Goal: Communication & Community: Answer question/provide support

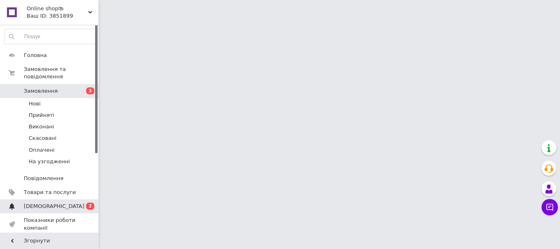
click at [63, 203] on span "[DEMOGRAPHIC_DATA]" at bounding box center [50, 206] width 52 height 7
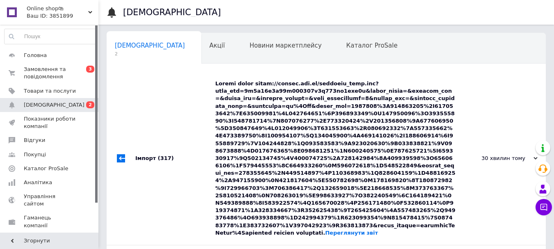
click at [285, 95] on div "Переглянути звіт" at bounding box center [335, 158] width 240 height 157
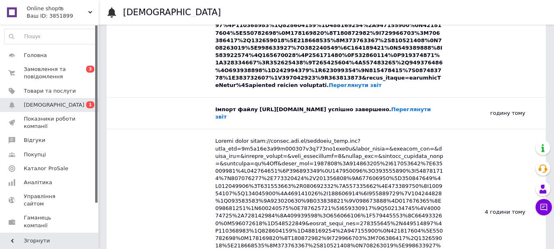
scroll to position [574, 0]
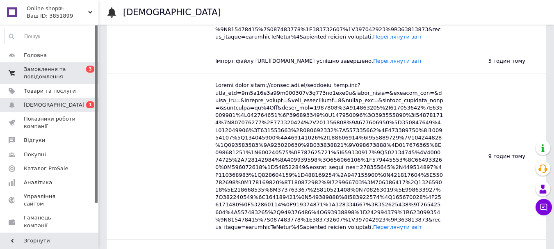
click at [64, 73] on span "Замовлення та повідомлення" at bounding box center [50, 73] width 52 height 15
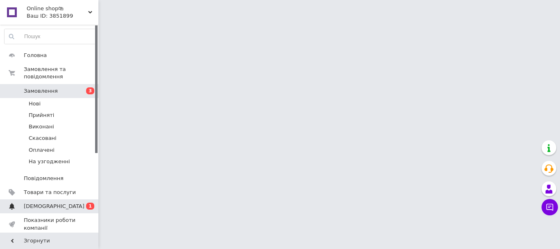
click at [63, 203] on span "[DEMOGRAPHIC_DATA]" at bounding box center [50, 206] width 52 height 7
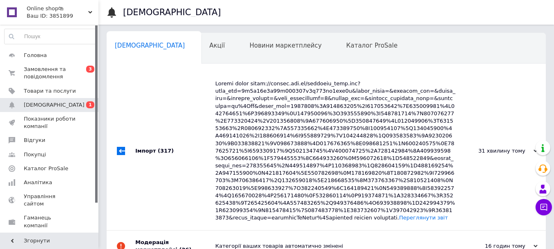
click at [225, 96] on div "Переглянути звіт" at bounding box center [335, 151] width 240 height 142
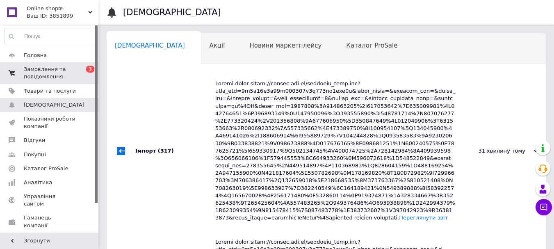
click at [44, 70] on span "Замовлення та повідомлення" at bounding box center [50, 73] width 52 height 15
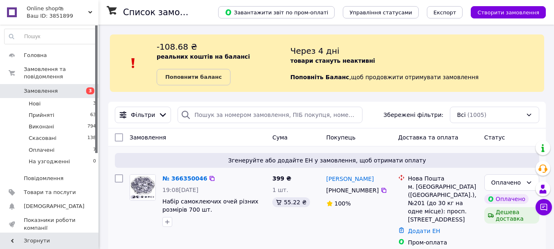
scroll to position [123, 0]
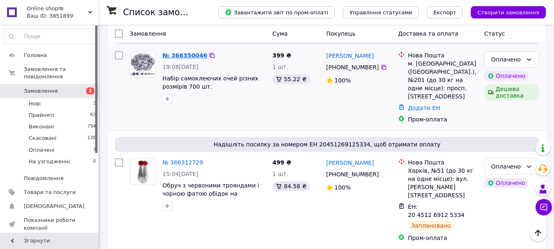
click at [178, 53] on link "№ 366350046" at bounding box center [184, 55] width 45 height 7
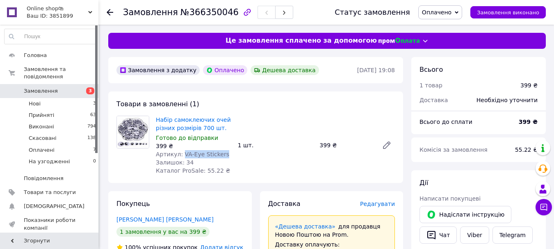
drag, startPoint x: 183, startPoint y: 155, endPoint x: 221, endPoint y: 155, distance: 38.1
click at [221, 155] on div "Артикул: VA-Eye Stickers" at bounding box center [193, 154] width 75 height 8
copy span "VA-Eye Stickers"
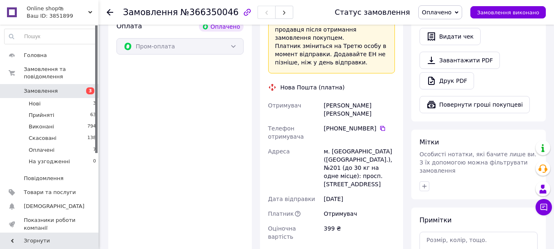
scroll to position [287, 0]
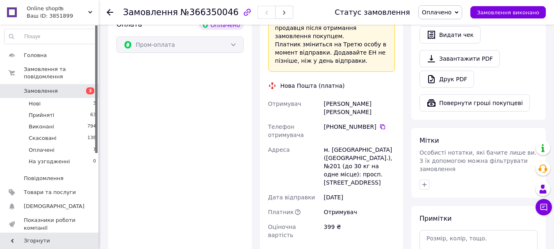
click at [344, 96] on div "[PERSON_NAME] [PERSON_NAME]" at bounding box center [359, 107] width 74 height 23
copy div "[PERSON_NAME] [PERSON_NAME]"
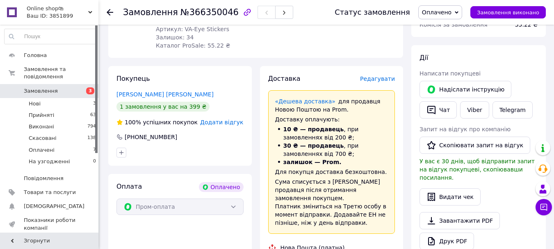
scroll to position [41, 0]
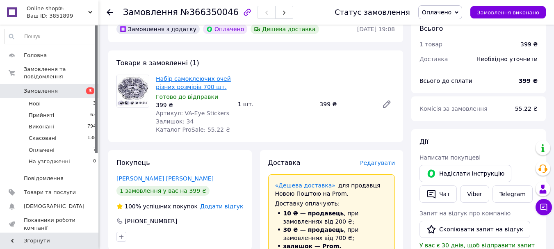
click at [171, 87] on link "Набір самоклеючих очей різних розмірів 700 шт." at bounding box center [193, 82] width 75 height 15
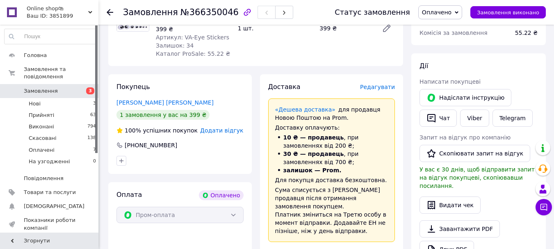
scroll to position [246, 0]
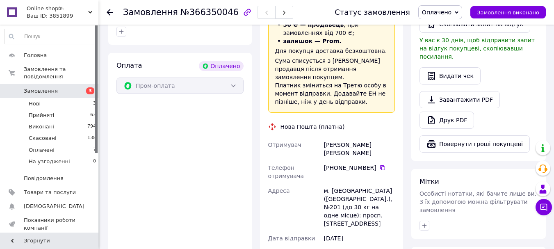
click at [337, 164] on div "[PHONE_NUMBER]" at bounding box center [359, 168] width 71 height 8
copy div "[PHONE_NUMBER]"
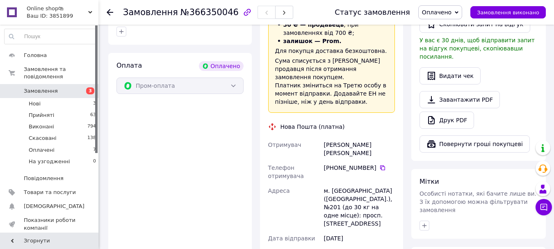
click at [330, 137] on div "[PERSON_NAME] [PERSON_NAME]" at bounding box center [359, 148] width 74 height 23
click at [333, 137] on div "[PERSON_NAME] [PERSON_NAME]" at bounding box center [359, 148] width 74 height 23
copy div "[PERSON_NAME]"
click at [356, 137] on div "[PERSON_NAME] [PERSON_NAME]" at bounding box center [359, 148] width 74 height 23
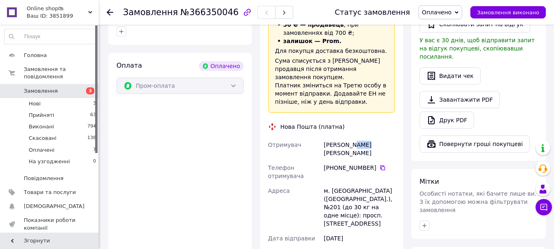
click at [356, 137] on div "[PERSON_NAME] [PERSON_NAME]" at bounding box center [359, 148] width 74 height 23
copy div "[PERSON_NAME]"
click at [337, 183] on div "м. [GEOGRAPHIC_DATA] ([GEOGRAPHIC_DATA].), №201 (до 30 кг на одне місце): просп…" at bounding box center [359, 207] width 74 height 48
copy div "[GEOGRAPHIC_DATA]"
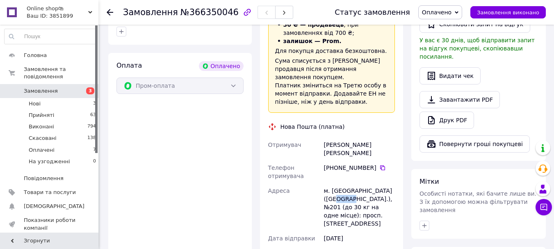
drag, startPoint x: 323, startPoint y: 181, endPoint x: 341, endPoint y: 181, distance: 17.6
click at [341, 183] on div "м. [GEOGRAPHIC_DATA] ([GEOGRAPHIC_DATA].), №201 (до 30 кг на одне місце): просп…" at bounding box center [359, 207] width 74 height 48
copy div "№201"
click at [336, 137] on div "[PERSON_NAME] [PERSON_NAME]" at bounding box center [359, 148] width 74 height 23
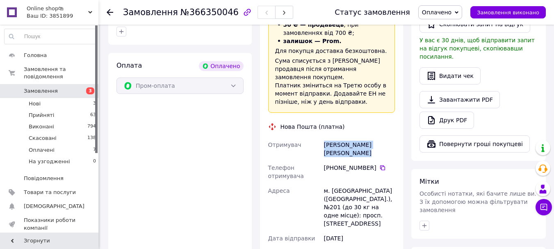
click at [336, 137] on div "[PERSON_NAME] [PERSON_NAME]" at bounding box center [359, 148] width 74 height 23
copy div "[PERSON_NAME] [PERSON_NAME]"
click at [334, 164] on div "[PHONE_NUMBER]" at bounding box center [359, 168] width 71 height 8
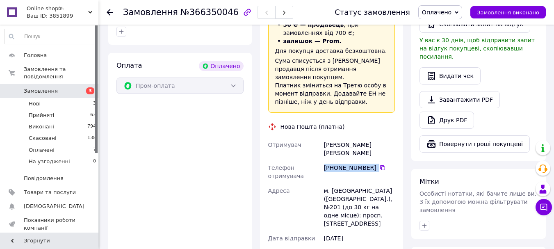
copy div "[PHONE_NUMBER]"
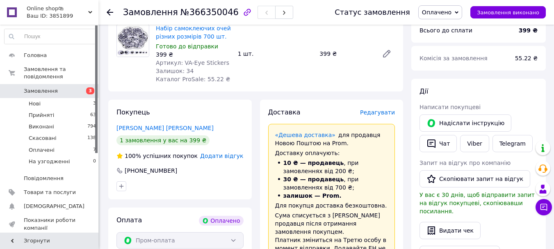
scroll to position [82, 0]
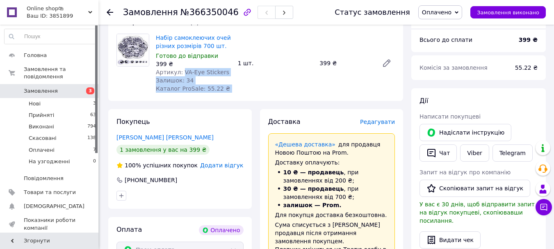
drag, startPoint x: 180, startPoint y: 72, endPoint x: 239, endPoint y: 72, distance: 58.6
click at [239, 72] on div "Набір самоклеючих очей різних розмірів 700 шт. Готово до відправки 399 ₴ Артику…" at bounding box center [276, 63] width 246 height 62
click at [224, 71] on div "Артикул: VA-Eye Stickers" at bounding box center [193, 72] width 75 height 8
drag, startPoint x: 180, startPoint y: 71, endPoint x: 223, endPoint y: 71, distance: 43.1
click at [223, 71] on div "Артикул: VA-Eye Stickers" at bounding box center [193, 72] width 75 height 8
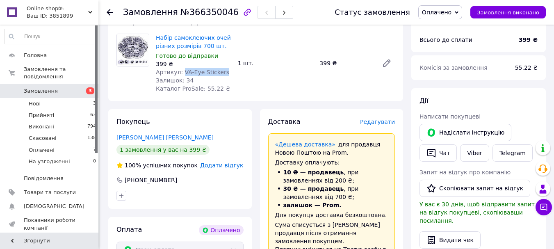
copy span "VA-Eye Stickers"
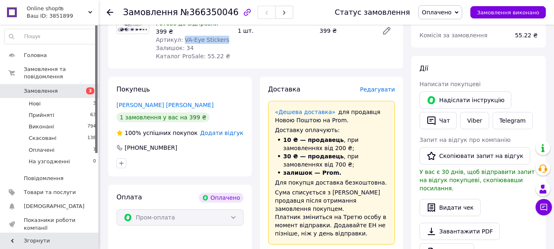
scroll to position [205, 0]
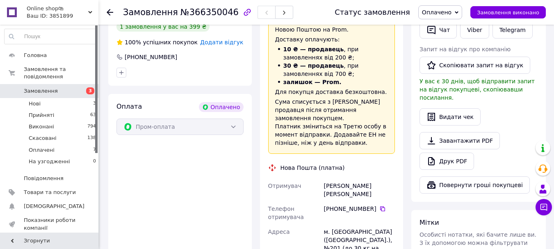
click at [349, 178] on div "[PERSON_NAME] [PERSON_NAME]" at bounding box center [359, 189] width 74 height 23
drag, startPoint x: 349, startPoint y: 178, endPoint x: 352, endPoint y: 192, distance: 14.2
click at [352, 205] on div "[PHONE_NUMBER]" at bounding box center [359, 209] width 71 height 8
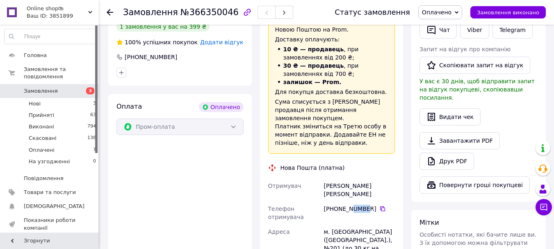
click at [352, 205] on div "[PHONE_NUMBER]" at bounding box center [359, 209] width 71 height 8
click at [353, 178] on div "[PERSON_NAME] [PERSON_NAME]" at bounding box center [359, 189] width 74 height 23
click at [352, 178] on div "[PERSON_NAME] [PERSON_NAME]" at bounding box center [359, 189] width 74 height 23
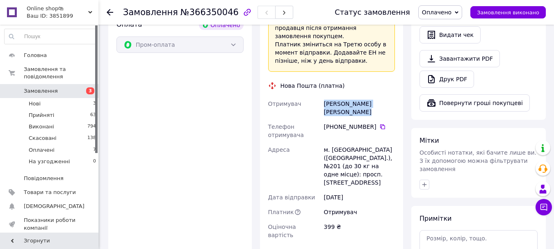
scroll to position [369, 0]
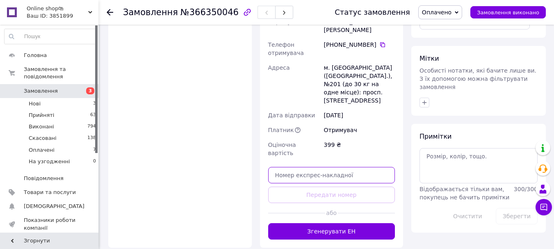
paste input "20451269235053"
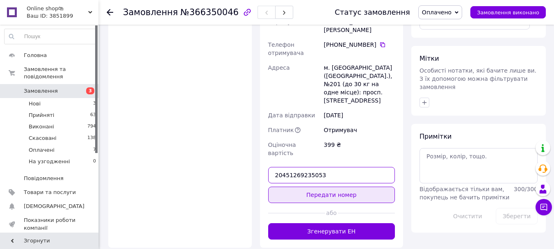
type input "20451269235053"
click at [335, 187] on button "Передати номер" at bounding box center [331, 195] width 127 height 16
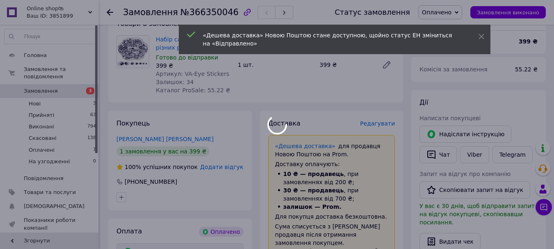
scroll to position [0, 0]
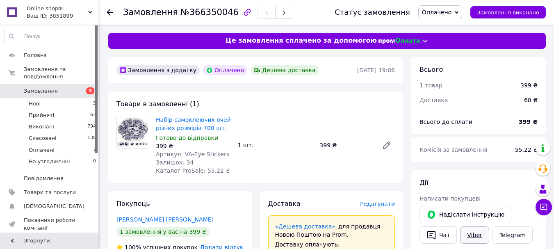
click at [473, 238] on link "Viber" at bounding box center [474, 234] width 29 height 17
click at [533, 66] on div "Всього" at bounding box center [478, 69] width 118 height 9
drag, startPoint x: 154, startPoint y: 117, endPoint x: 223, endPoint y: 128, distance: 70.2
click at [223, 128] on div "Набір самоклеючих очей різних розмірів 700 шт. Готово до відправки 399 ₴ Артику…" at bounding box center [194, 145] width 82 height 62
click at [328, 126] on div "Набір самоклеючих очей різних розмірів 700 шт. Готово до відправки 399 ₴ Артику…" at bounding box center [276, 145] width 246 height 62
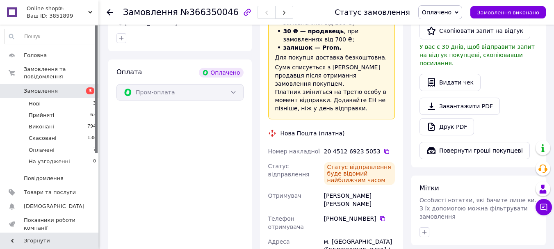
scroll to position [246, 0]
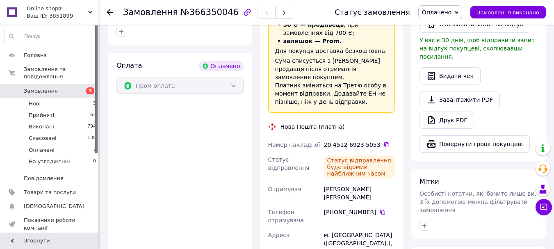
click at [348, 182] on div "[PERSON_NAME] [PERSON_NAME]" at bounding box center [359, 193] width 74 height 23
click at [349, 182] on div "[PERSON_NAME] [PERSON_NAME]" at bounding box center [359, 193] width 74 height 23
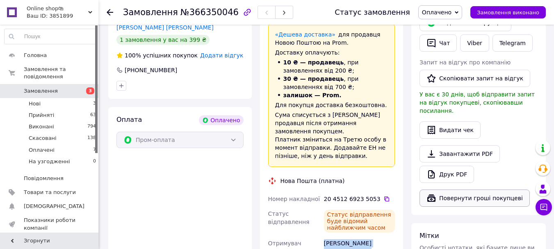
scroll to position [123, 0]
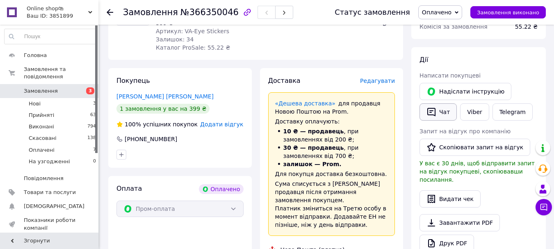
click at [440, 115] on button "Чат" at bounding box center [437, 111] width 37 height 17
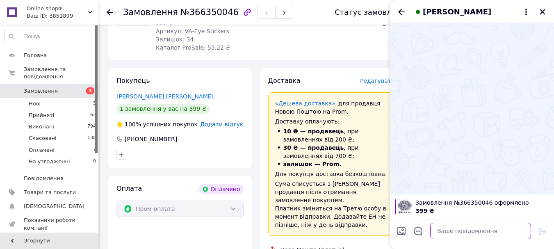
click at [460, 234] on textarea at bounding box center [480, 231] width 101 height 16
paste textarea "ТТН: 20451269235053 З повагою Online shop🛍"
type textarea "ТТН: 20451269235053 З повагою Online shop🛍"
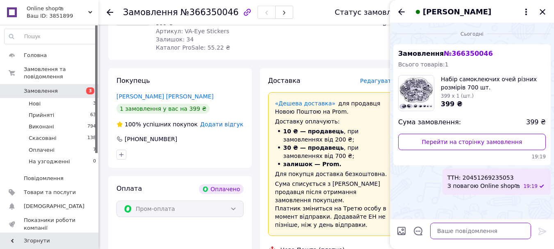
paste textarea "До 17:00 збираємо замовлення , після 17:00 відправка кожного дня - окрім неділі"
type textarea "До 17:00 збираємо замовлення , після 17:00 відправка кожного дня - окрім неділі"
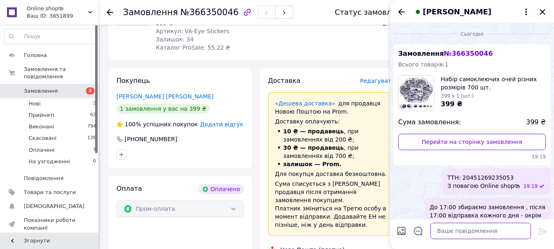
scroll to position [17, 0]
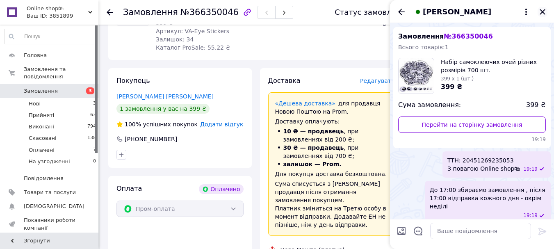
click at [544, 14] on icon "Закрити" at bounding box center [542, 11] width 5 height 5
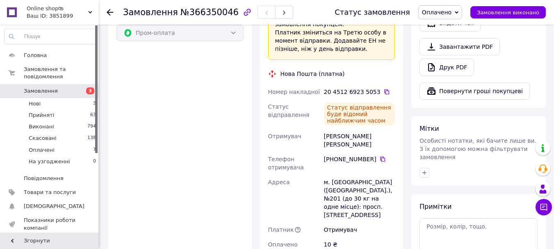
scroll to position [369, 0]
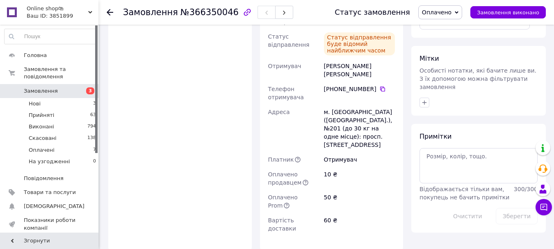
click at [80, 87] on span "3" at bounding box center [87, 90] width 23 height 7
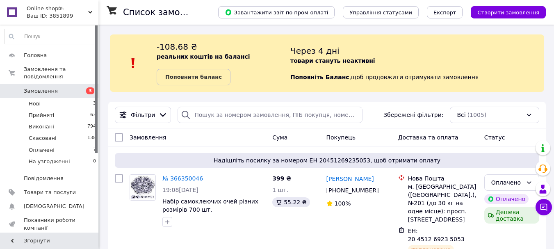
click at [534, 64] on div "Через 4 дні товари стануть неактивні Поповніть Баланс ,  щоб продовжити отримув…" at bounding box center [417, 63] width 254 height 44
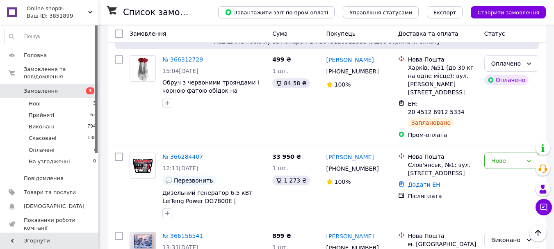
scroll to position [246, 0]
